Goal: Information Seeking & Learning: Learn about a topic

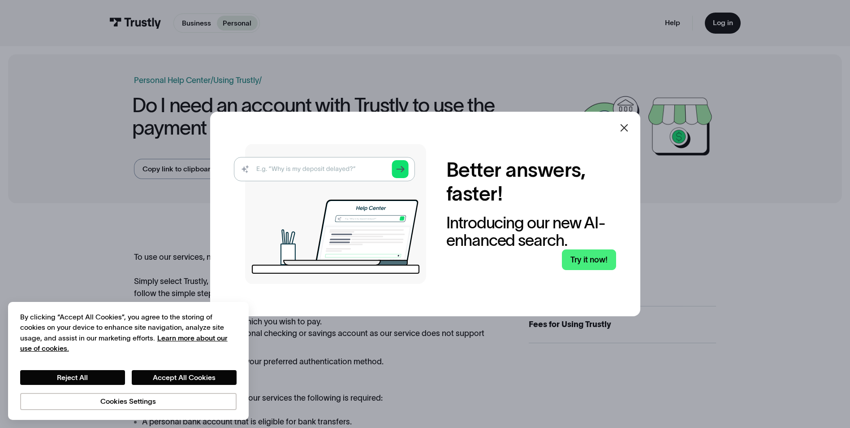
click at [625, 129] on icon at bounding box center [624, 127] width 11 height 11
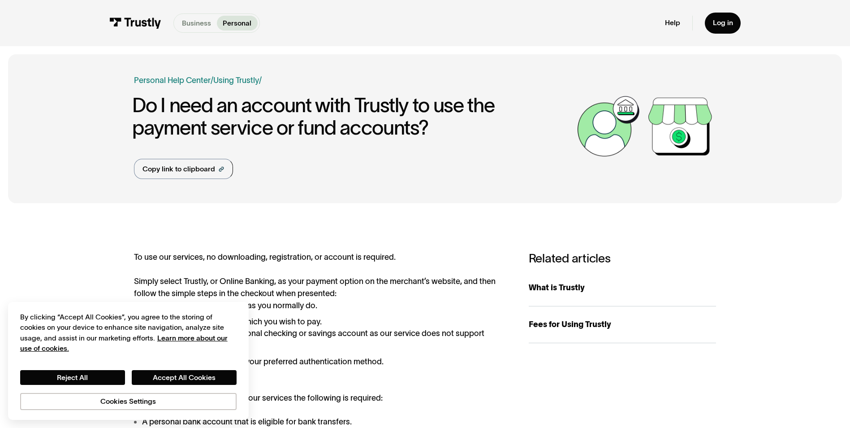
click at [192, 25] on p "Business" at bounding box center [196, 23] width 29 height 11
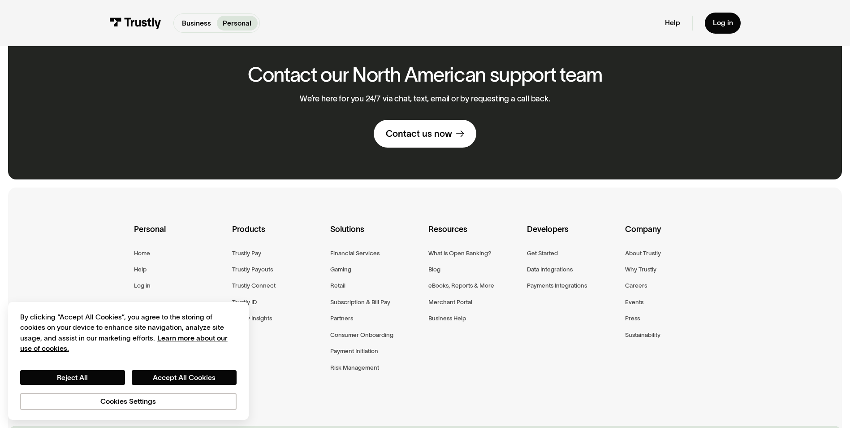
scroll to position [606, 0]
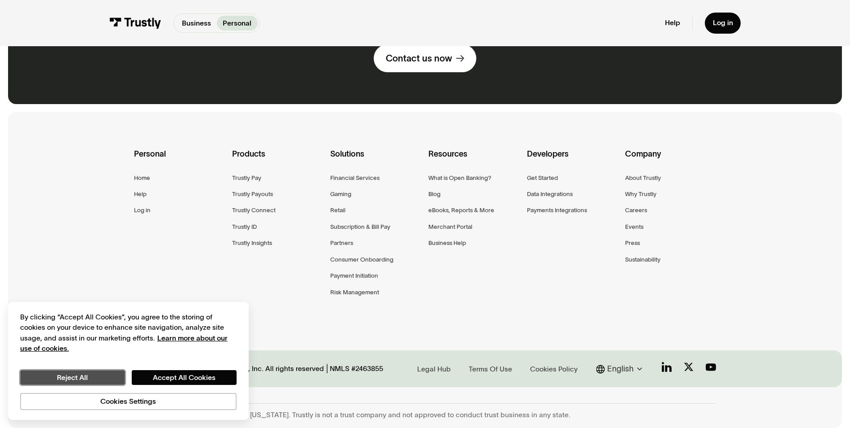
drag, startPoint x: 94, startPoint y: 380, endPoint x: 188, endPoint y: 329, distance: 107.3
click at [94, 380] on button "Reject All" at bounding box center [72, 377] width 105 height 15
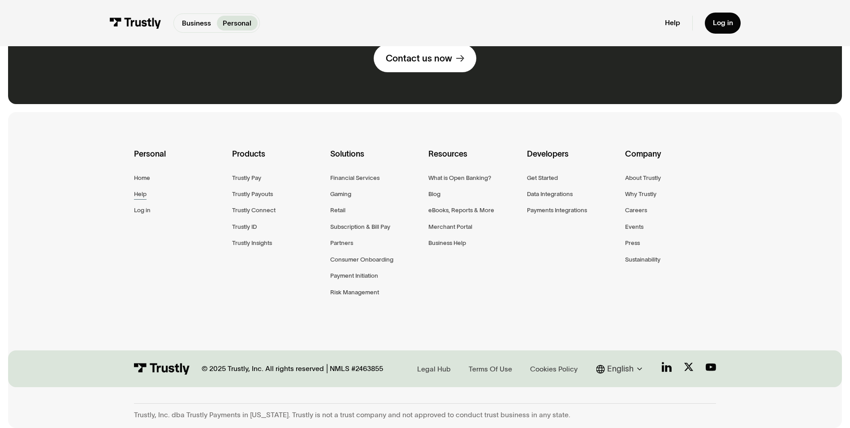
click at [141, 193] on div "Help" at bounding box center [140, 194] width 13 height 10
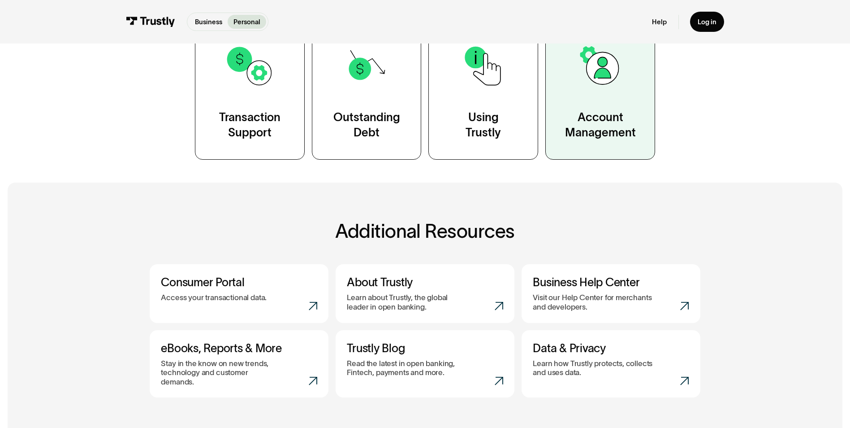
scroll to position [224, 0]
click at [599, 105] on link "Account Management" at bounding box center [600, 91] width 110 height 138
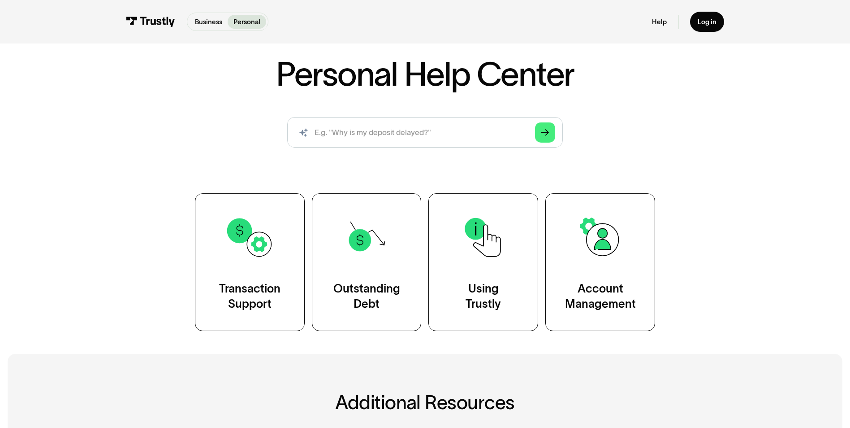
scroll to position [45, 0]
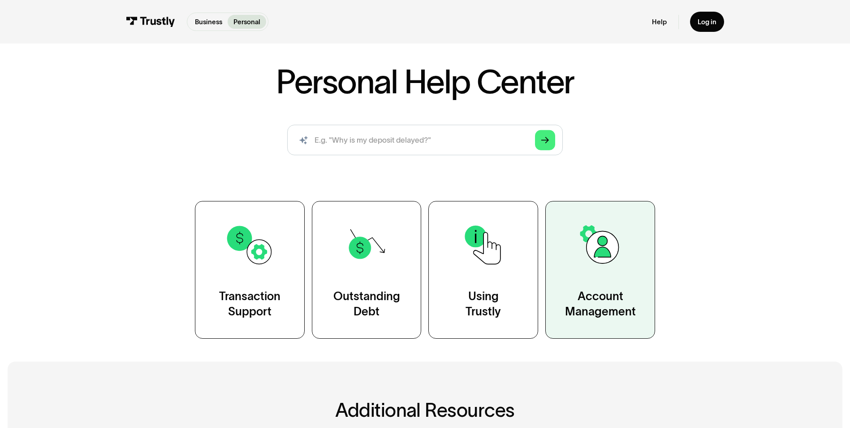
click at [626, 290] on div "Account Management" at bounding box center [600, 304] width 71 height 30
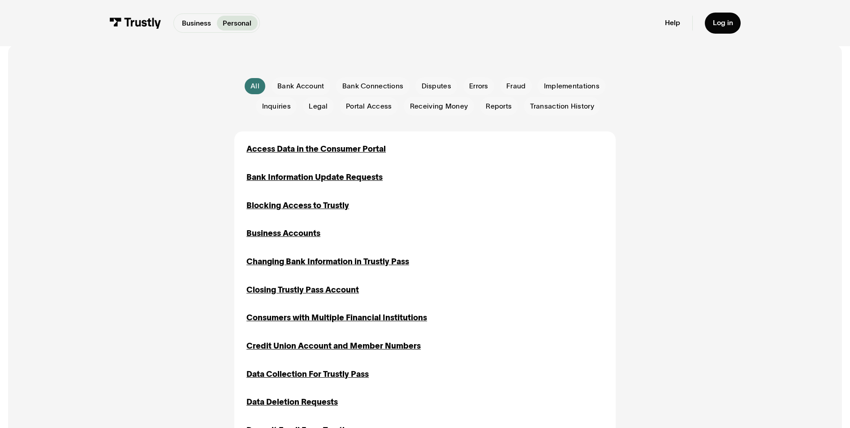
scroll to position [224, 0]
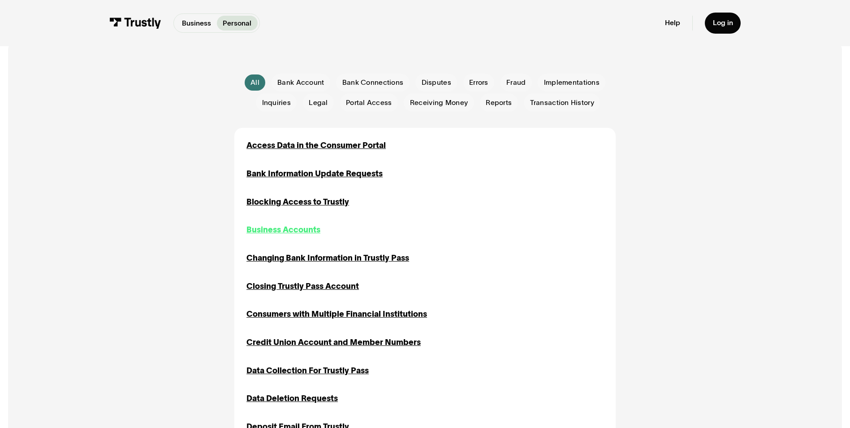
click at [316, 231] on div "Business Accounts" at bounding box center [283, 230] width 74 height 12
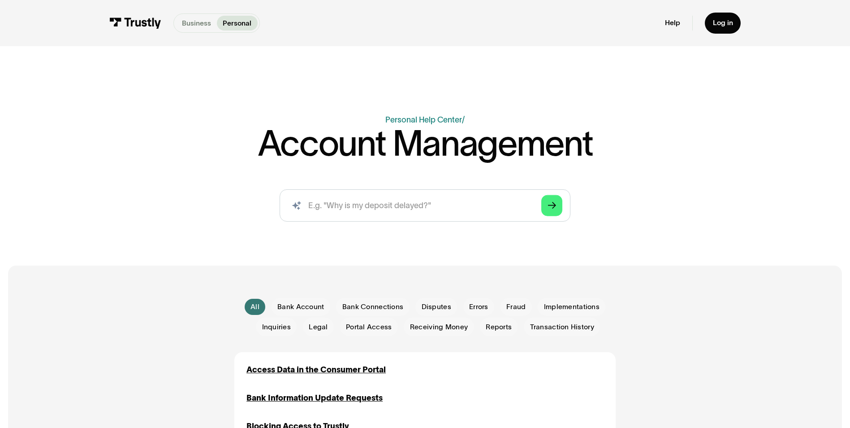
click at [199, 26] on p "Business" at bounding box center [196, 23] width 29 height 11
